Goal: Transaction & Acquisition: Download file/media

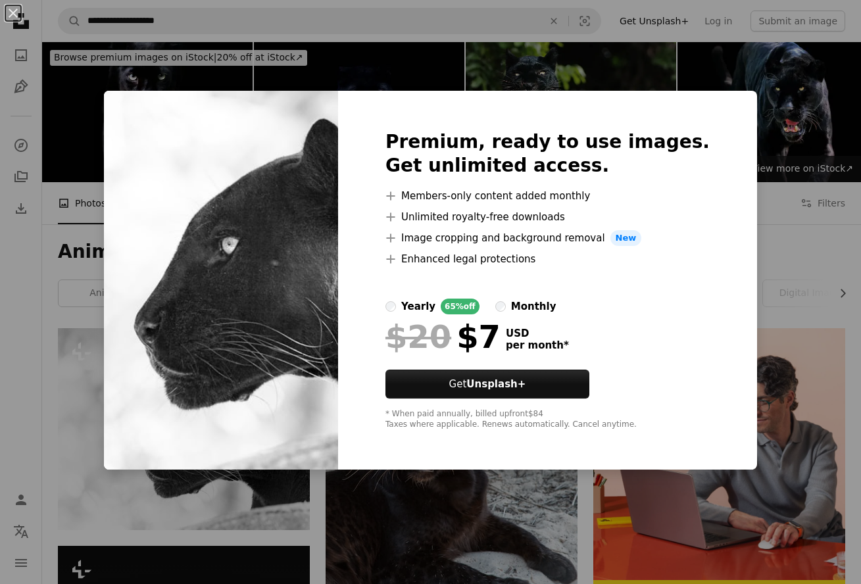
scroll to position [120, 0]
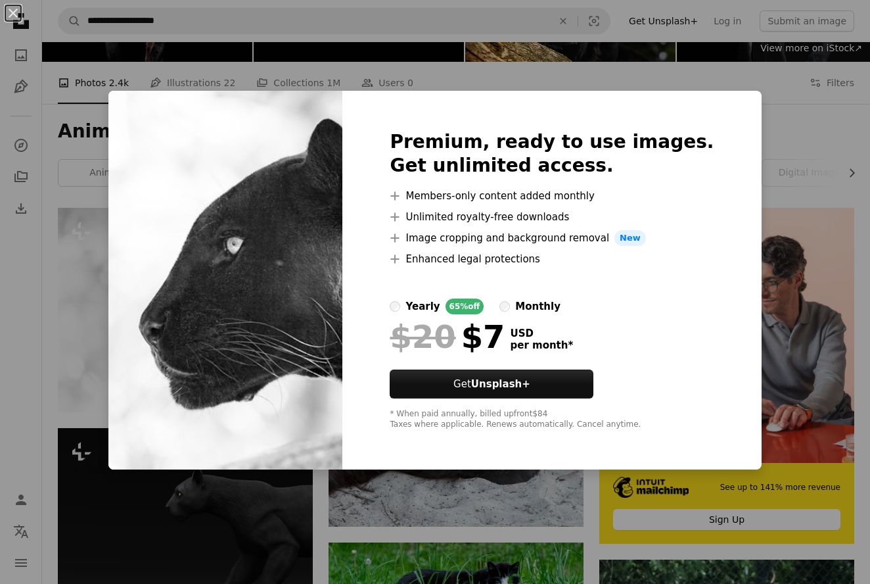
click at [770, 133] on div "An X shape Premium, ready to use images. Get unlimited access. A plus sign Memb…" at bounding box center [435, 292] width 870 height 584
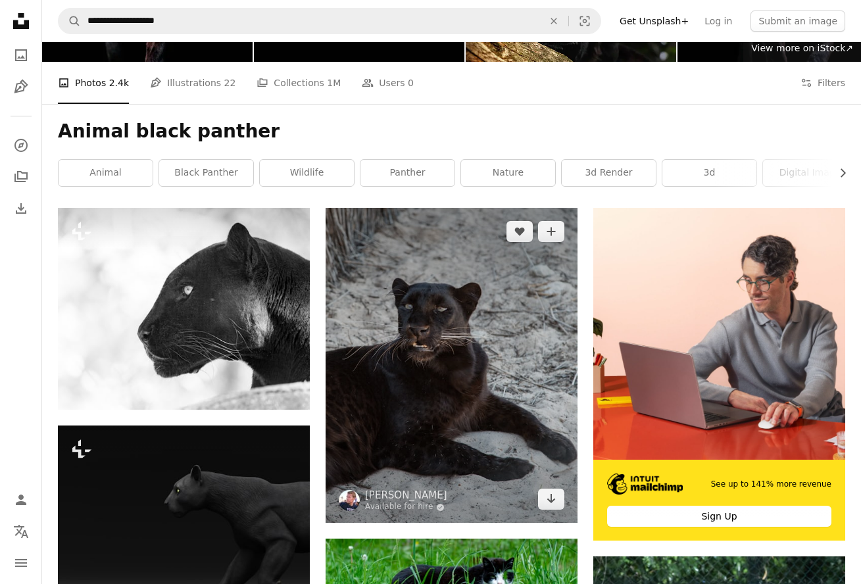
scroll to position [118, 0]
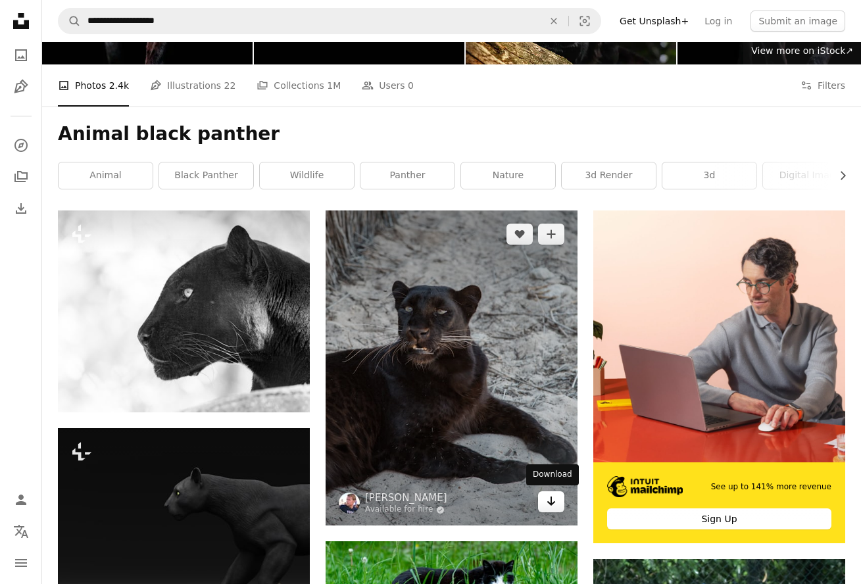
click at [552, 491] on link "Arrow pointing down" at bounding box center [551, 501] width 26 height 21
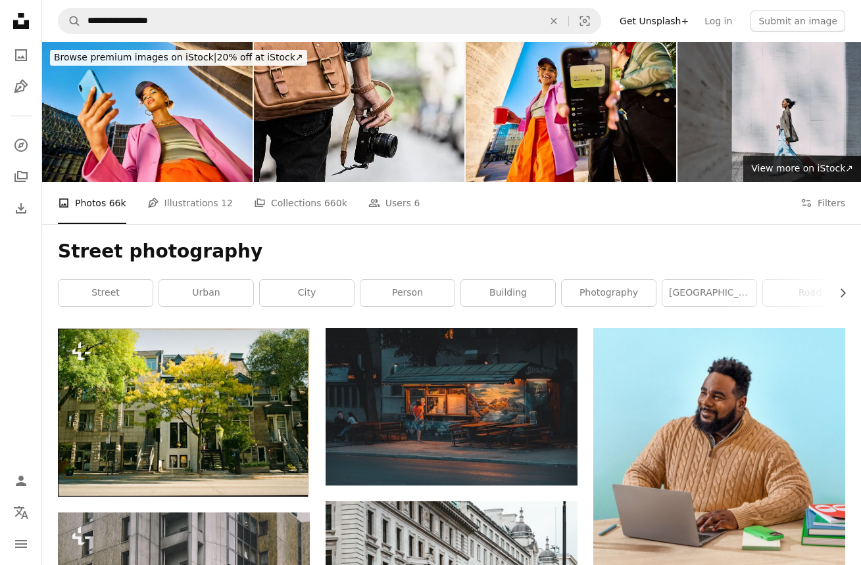
scroll to position [5633, 0]
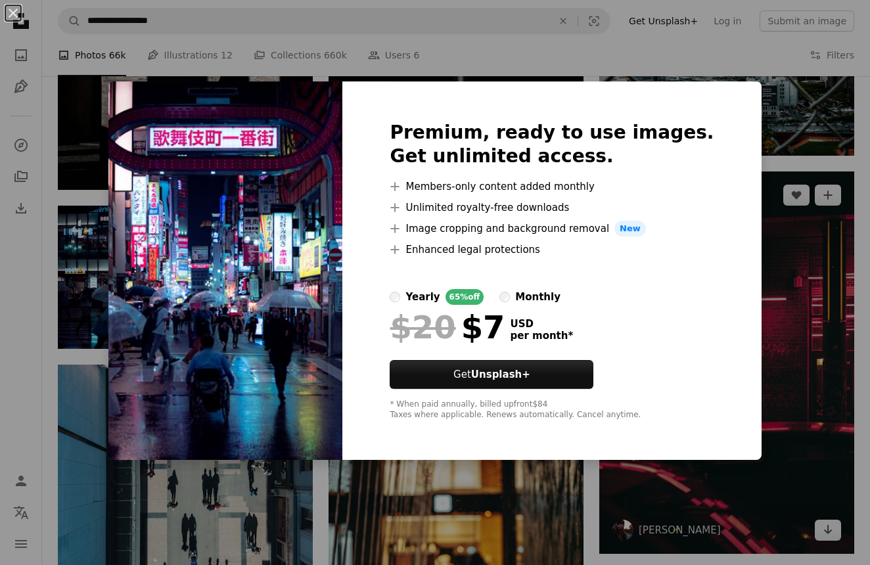
drag, startPoint x: 785, startPoint y: 246, endPoint x: 774, endPoint y: 249, distance: 10.8
click at [785, 246] on div "An X shape Premium, ready to use images. Get unlimited access. A plus sign Memb…" at bounding box center [435, 282] width 870 height 565
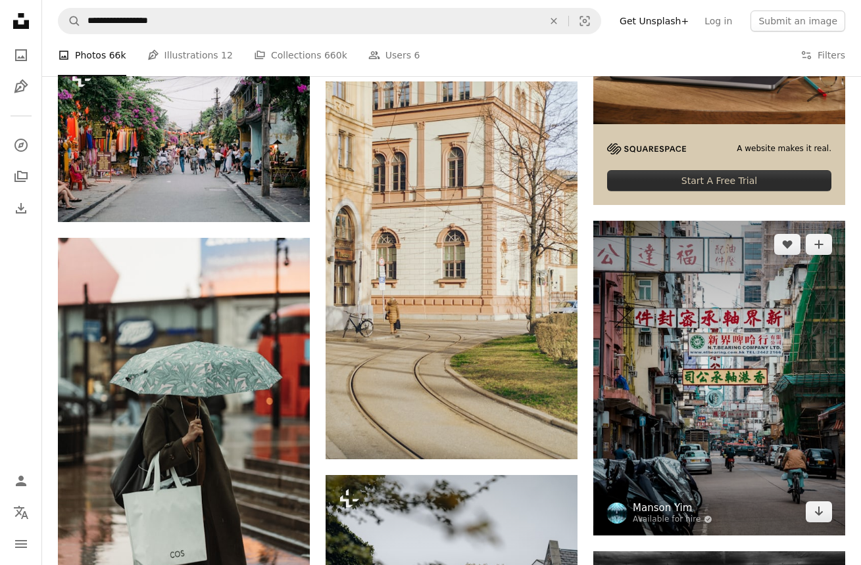
scroll to position [6285, 0]
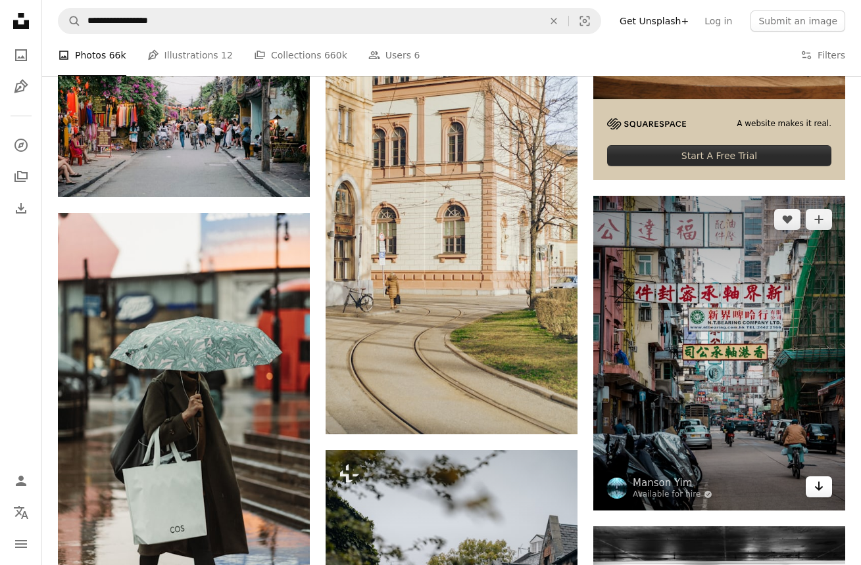
click at [812, 488] on link "Arrow pointing down" at bounding box center [818, 487] width 26 height 21
